Goal: Transaction & Acquisition: Purchase product/service

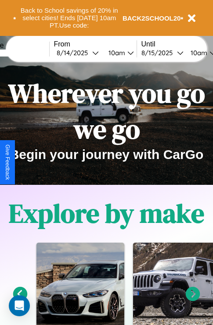
scroll to position [358, 0]
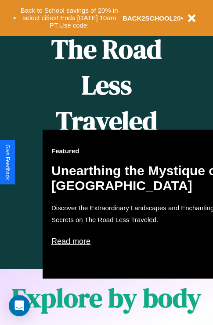
click at [106, 163] on div "Featured Unearthing the Mystique of Iceland Discover the Extraordinary Landscap…" at bounding box center [139, 204] width 193 height 149
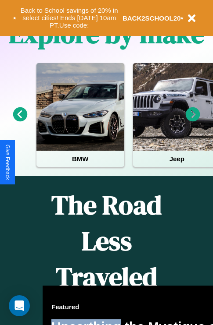
scroll to position [135, 0]
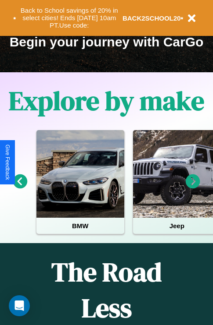
click at [192, 188] on icon at bounding box center [192, 181] width 14 height 14
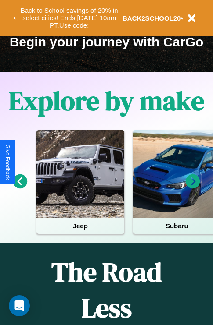
click at [20, 188] on icon at bounding box center [20, 181] width 14 height 14
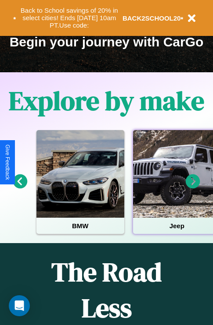
click at [176, 188] on div at bounding box center [177, 174] width 88 height 88
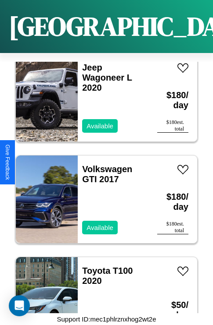
scroll to position [10811, 0]
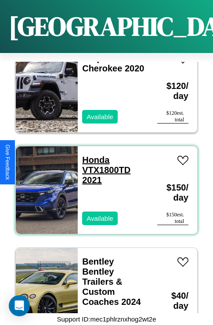
click at [93, 155] on link "Honda VTX1800TD 2021" at bounding box center [106, 170] width 48 height 30
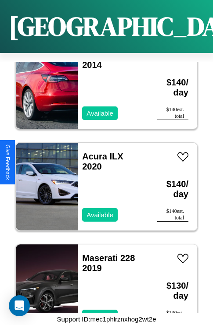
scroll to position [2473, 0]
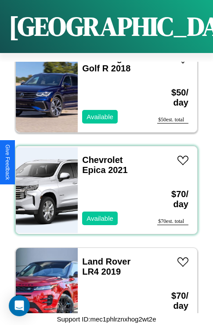
click at [103, 185] on div "Chevrolet Epica 2021 Available" at bounding box center [113, 190] width 71 height 88
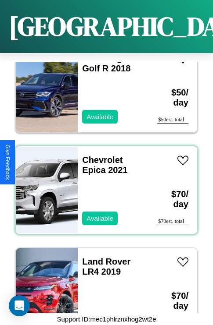
click at [103, 185] on div "Chevrolet Epica 2021 Available" at bounding box center [113, 190] width 71 height 88
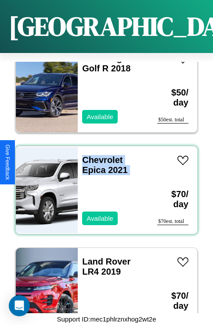
click at [103, 185] on div "Chevrolet Epica 2021 Available" at bounding box center [113, 190] width 71 height 88
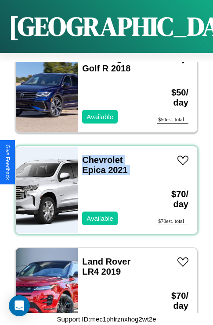
click at [103, 185] on div "Chevrolet Epica 2021 Available" at bounding box center [113, 190] width 71 height 88
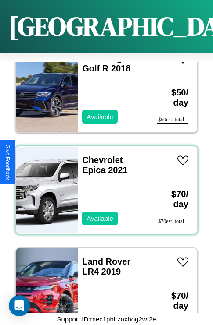
click at [103, 185] on div "Chevrolet Epica 2021 Available" at bounding box center [113, 190] width 71 height 88
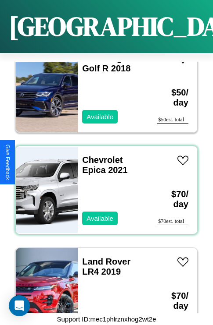
click at [103, 185] on div "Chevrolet Epica 2021 Available" at bounding box center [113, 190] width 71 height 88
click at [99, 155] on link "Chevrolet Epica 2021" at bounding box center [104, 165] width 45 height 20
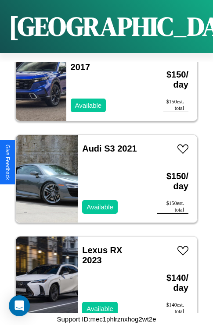
scroll to position [12133, 0]
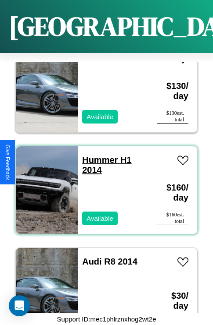
click at [97, 155] on link "Hummer H1 2014" at bounding box center [106, 165] width 49 height 20
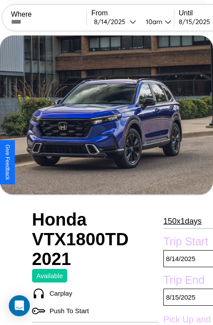
scroll to position [254, 0]
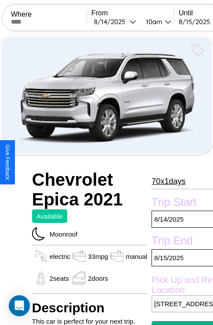
scroll to position [19, 0]
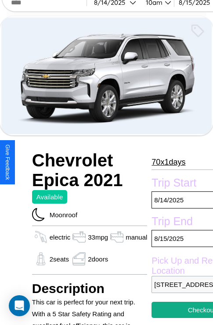
click at [168, 162] on p "70 x 1 days" at bounding box center [168, 162] width 34 height 14
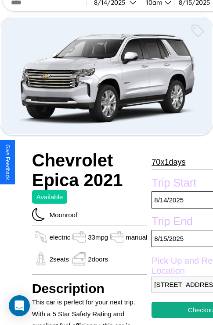
click at [168, 162] on p "70 x 1 days" at bounding box center [168, 162] width 34 height 14
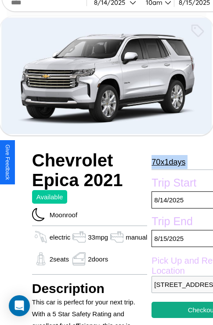
click at [168, 162] on p "70 x 1 days" at bounding box center [168, 162] width 34 height 14
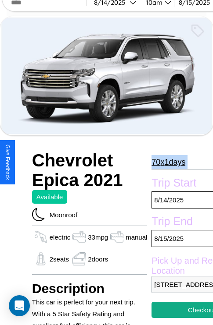
click at [168, 162] on p "70 x 1 days" at bounding box center [168, 162] width 34 height 14
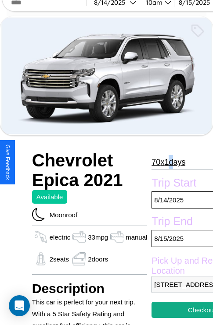
click at [168, 162] on p "70 x 1 days" at bounding box center [168, 162] width 34 height 14
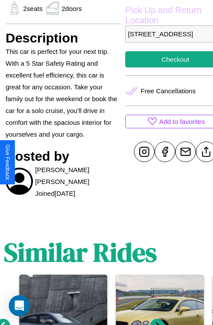
scroll to position [271, 26]
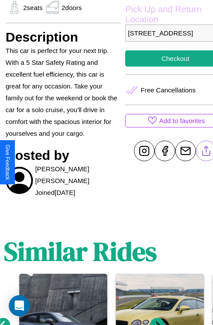
click at [206, 153] on line at bounding box center [206, 149] width 0 height 6
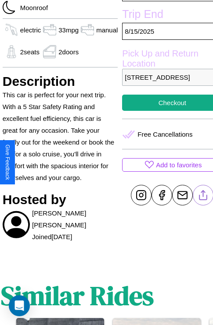
scroll to position [147, 35]
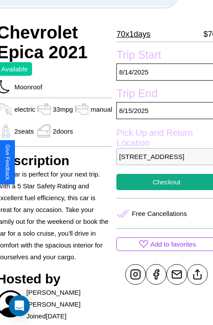
click at [163, 162] on p "[STREET_ADDRESS]" at bounding box center [166, 156] width 100 height 17
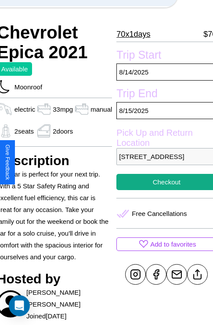
click at [163, 162] on p "[STREET_ADDRESS]" at bounding box center [166, 156] width 100 height 17
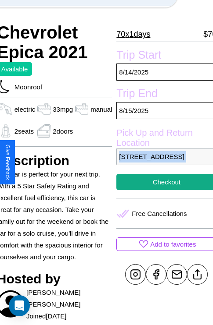
click at [163, 162] on p "[STREET_ADDRESS]" at bounding box center [166, 156] width 100 height 17
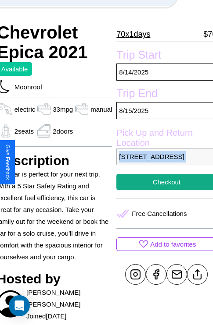
click at [163, 162] on p "[STREET_ADDRESS]" at bounding box center [166, 156] width 100 height 17
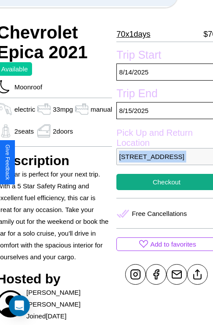
click at [163, 162] on p "[STREET_ADDRESS]" at bounding box center [166, 156] width 100 height 17
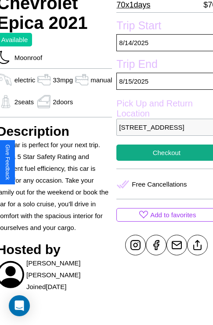
scroll to position [178, 35]
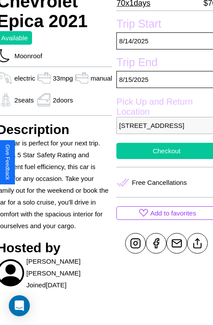
click at [163, 159] on button "Checkout" at bounding box center [166, 151] width 100 height 16
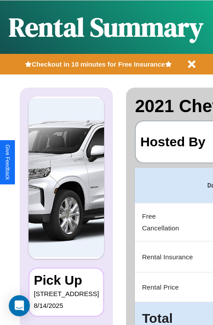
scroll to position [0, 166]
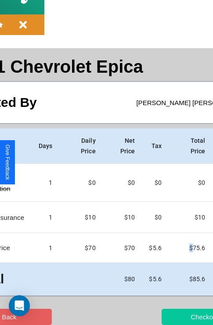
click at [170, 317] on button "Checkout" at bounding box center [203, 317] width 85 height 16
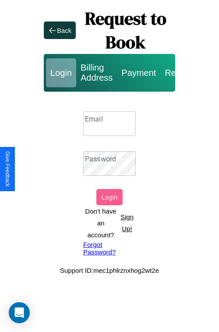
click at [127, 223] on p "Sign Up!" at bounding box center [127, 223] width 18 height 24
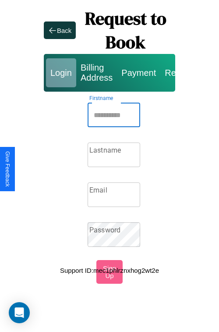
click at [114, 115] on input "Firstname" at bounding box center [114, 115] width 53 height 25
type input "*****"
click at [114, 155] on input "Lastname" at bounding box center [114, 154] width 53 height 25
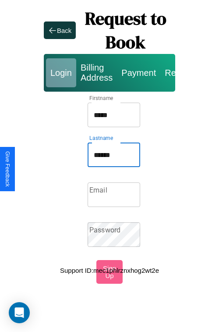
type input "******"
click at [114, 195] on input "Email" at bounding box center [114, 194] width 53 height 25
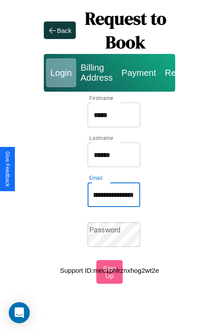
scroll to position [0, 30]
type input "**********"
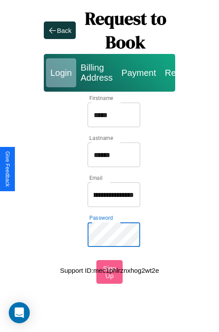
scroll to position [0, 0]
click at [114, 115] on input "*****" at bounding box center [114, 115] width 53 height 25
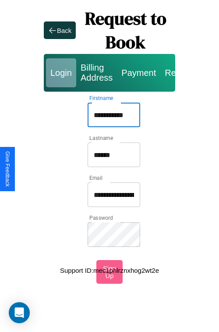
type input "**********"
click at [114, 195] on input "**********" at bounding box center [114, 194] width 53 height 25
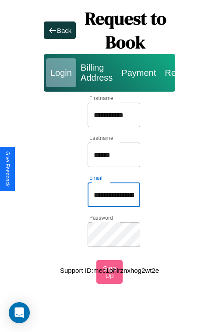
type input "**********"
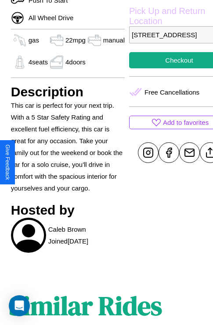
scroll to position [311, 21]
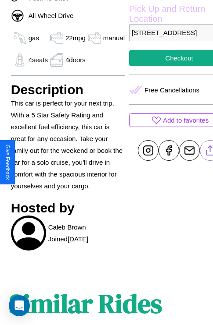
click at [210, 152] on line at bounding box center [210, 149] width 0 height 6
